Goal: Transaction & Acquisition: Purchase product/service

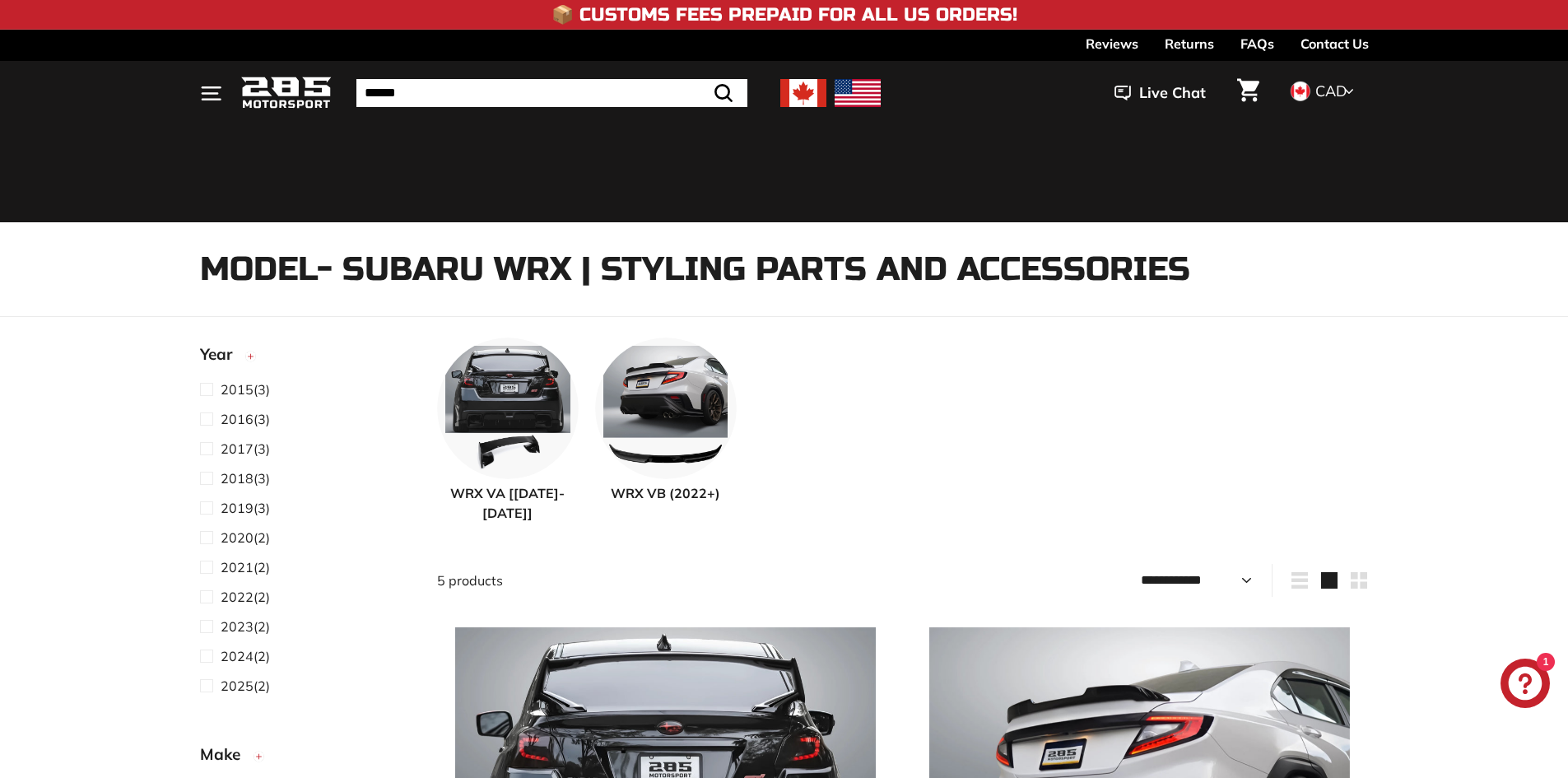
select select "**********"
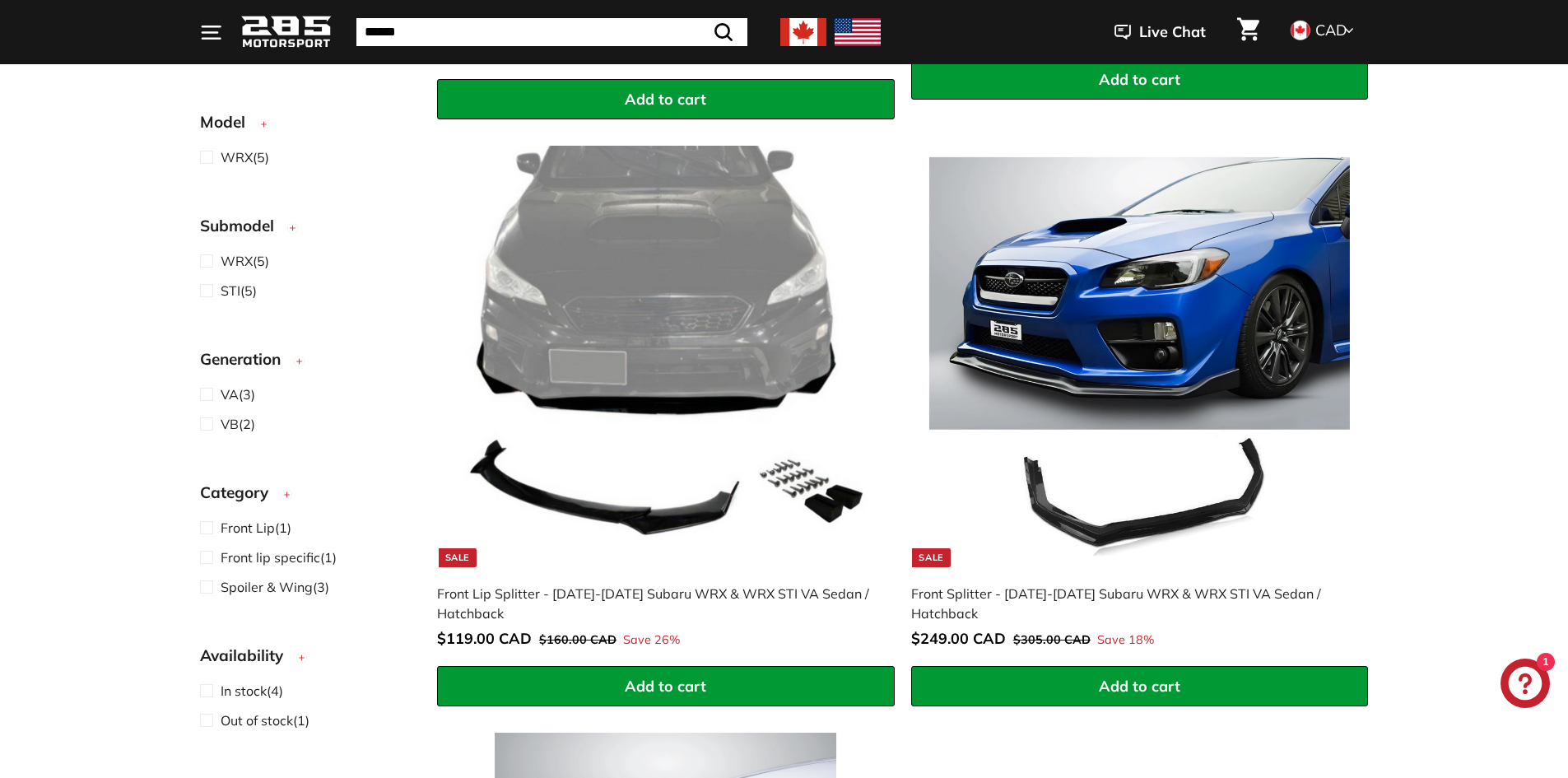
scroll to position [1070, 0]
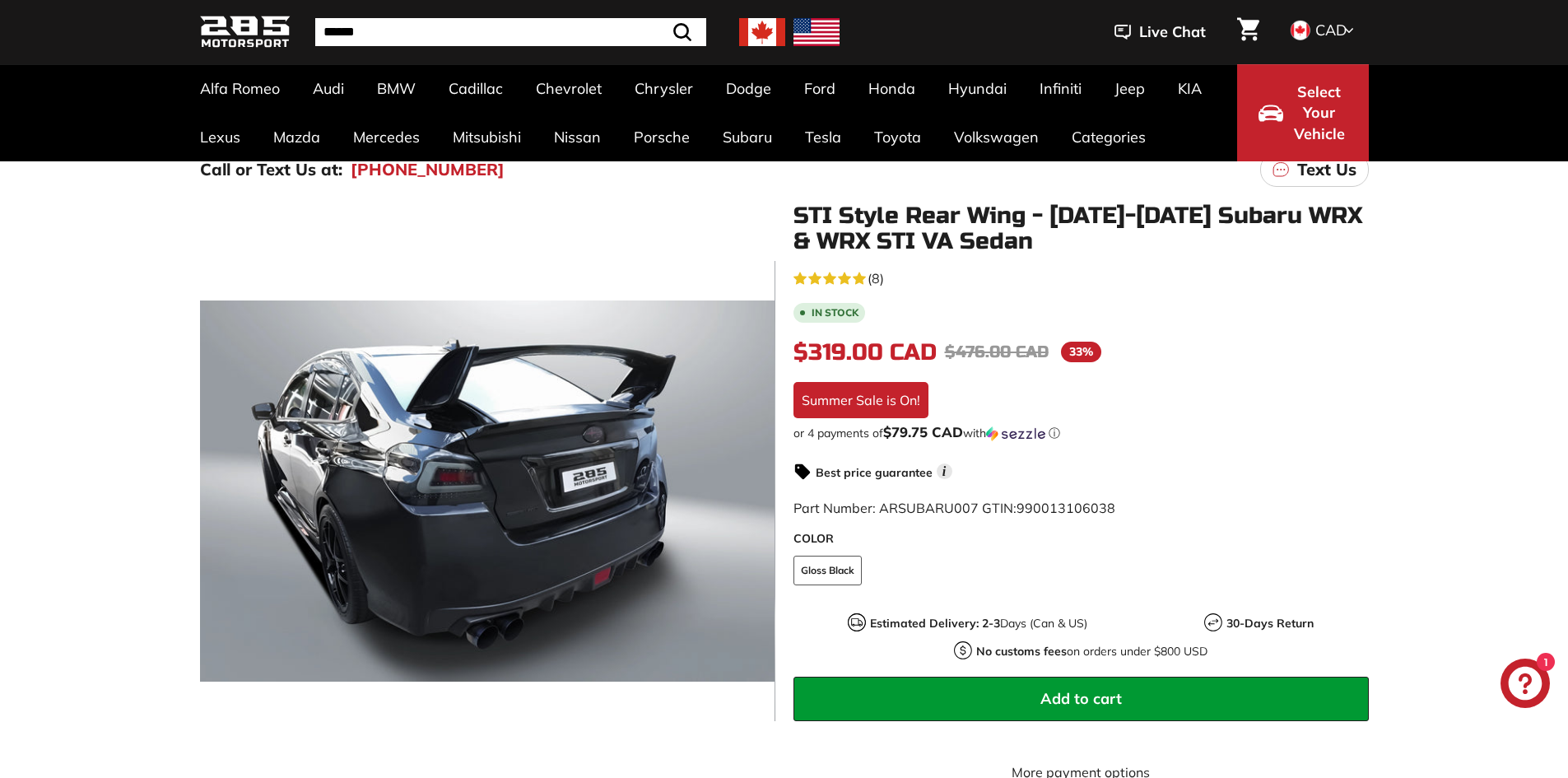
scroll to position [82, 0]
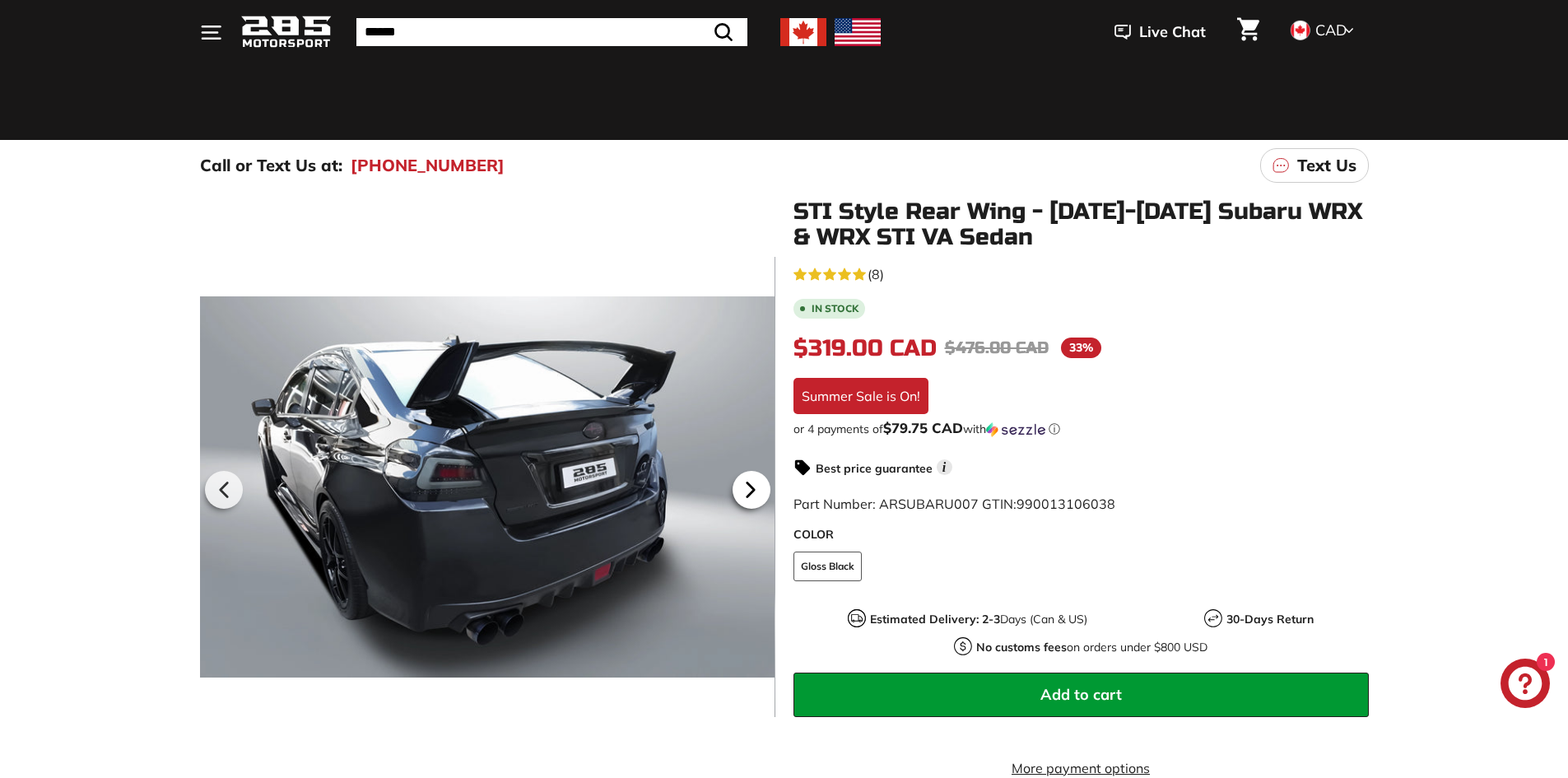
click at [756, 485] on icon at bounding box center [751, 489] width 38 height 38
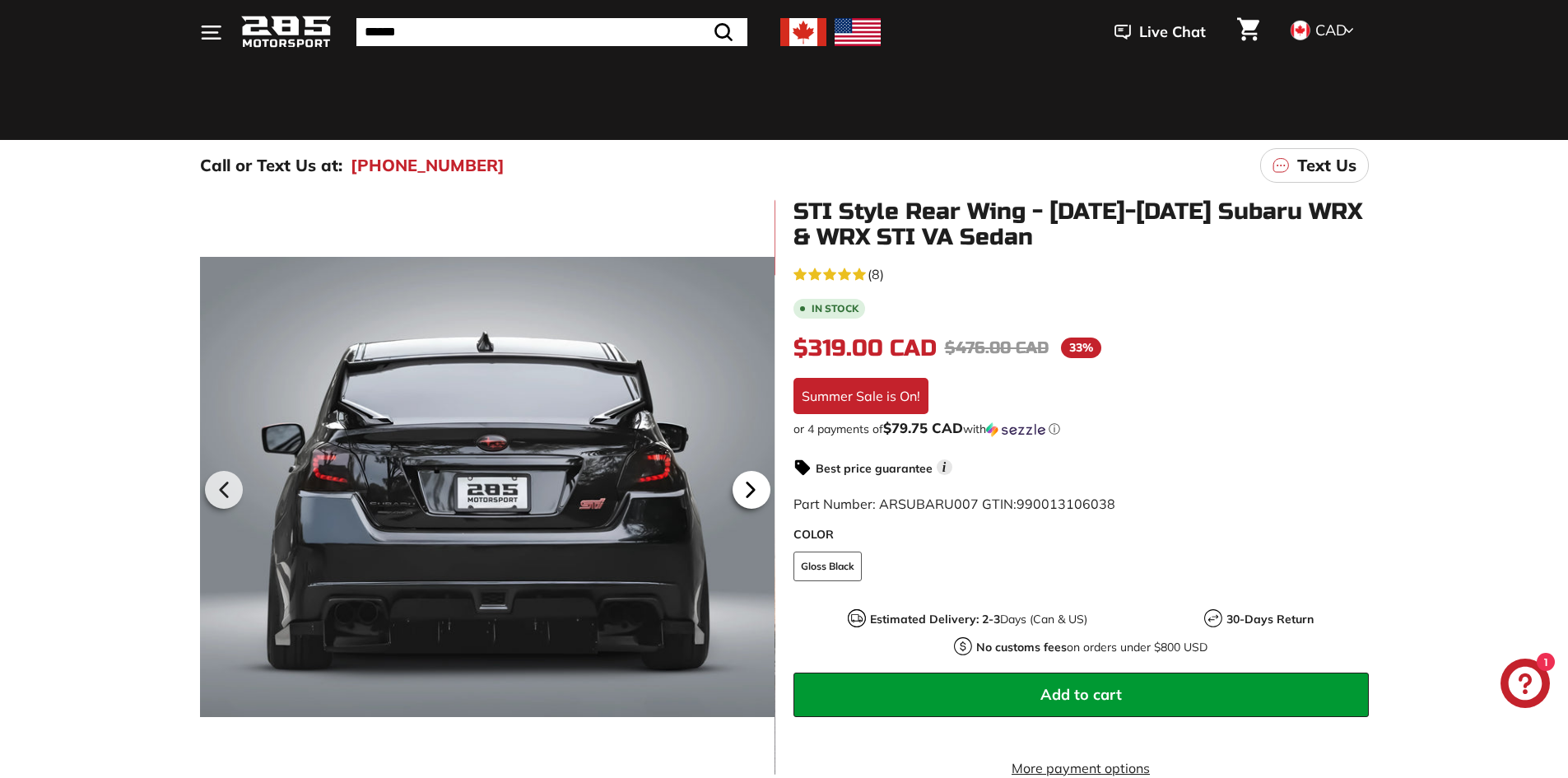
click at [756, 485] on icon at bounding box center [751, 489] width 38 height 38
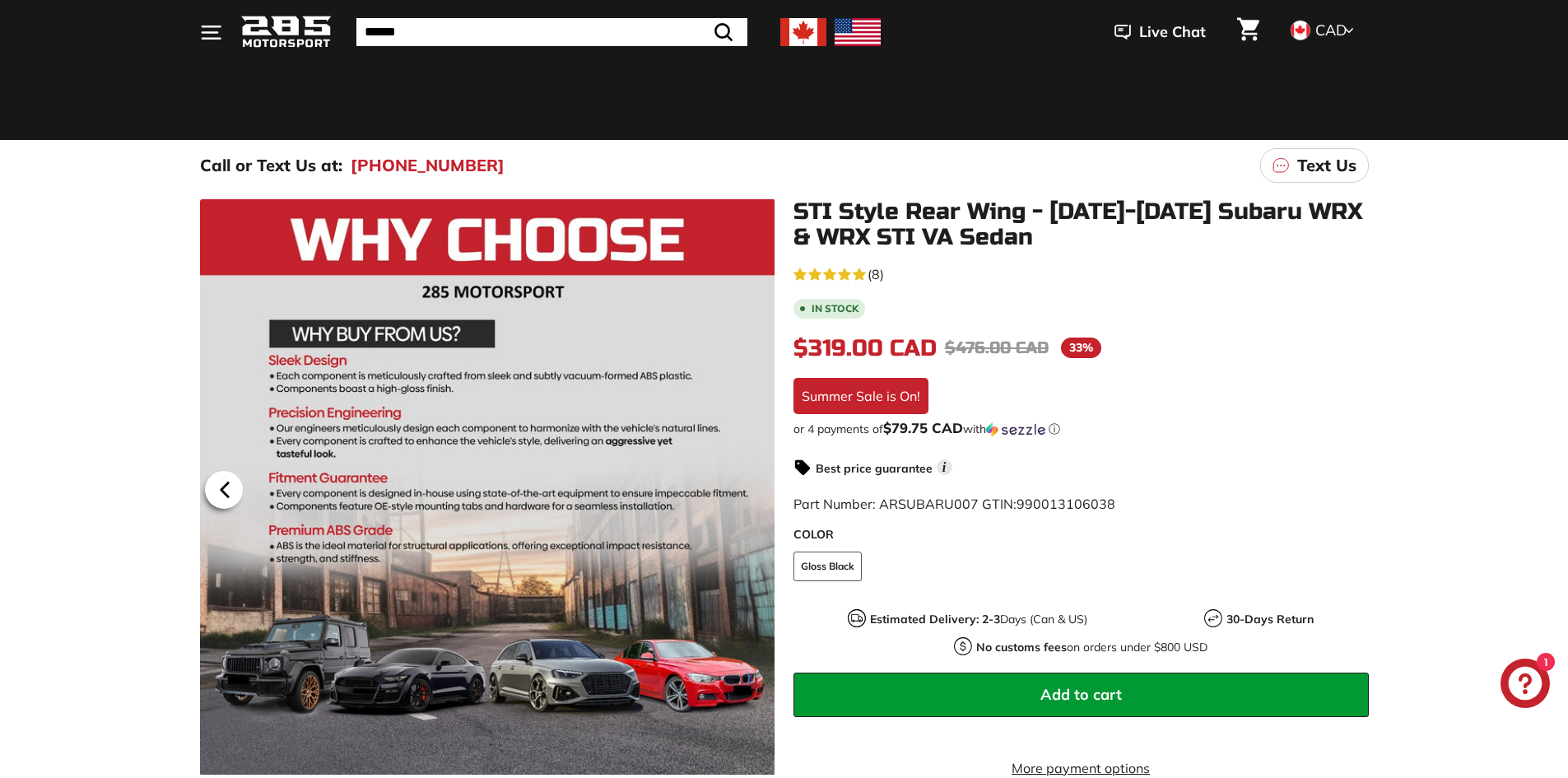
click at [229, 486] on icon at bounding box center [225, 489] width 38 height 38
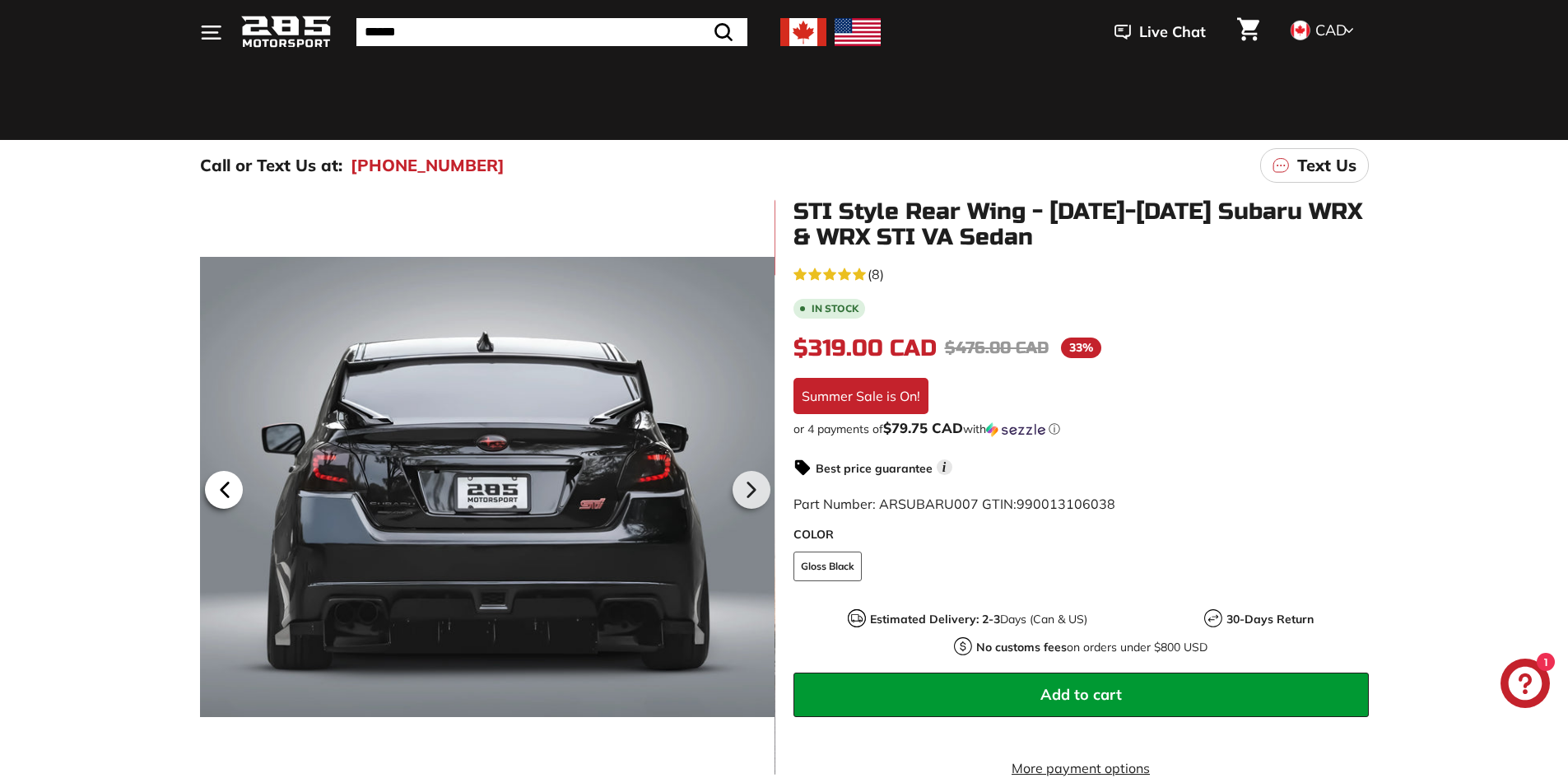
click at [229, 486] on icon at bounding box center [225, 489] width 38 height 38
